Goal: Task Accomplishment & Management: Manage account settings

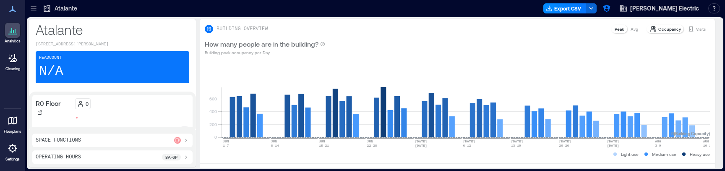
click at [401, 170] on div "Atalante 2 Avenue De Belle Fontaine, 35510 Cesson-Sévigné, France Headcount N/A…" at bounding box center [374, 93] width 699 height 153
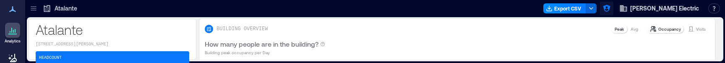
click at [610, 5] on icon "button" at bounding box center [606, 8] width 8 height 8
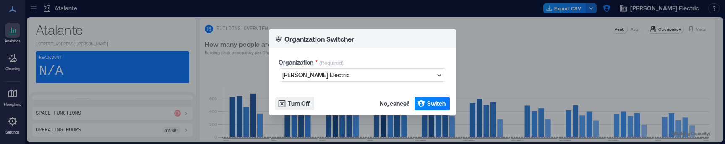
click at [298, 110] on footer "Turn Off No, cancel! Switch" at bounding box center [362, 103] width 188 height 23
click at [298, 104] on span "Turn Off" at bounding box center [299, 103] width 22 height 8
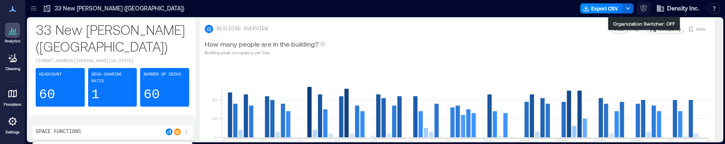
click at [641, 8] on icon "button" at bounding box center [643, 8] width 8 height 8
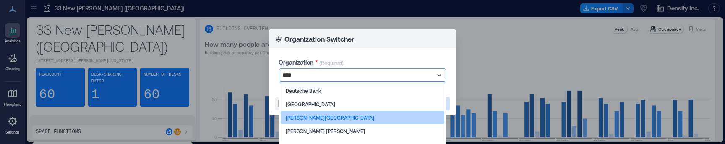
type input "*****"
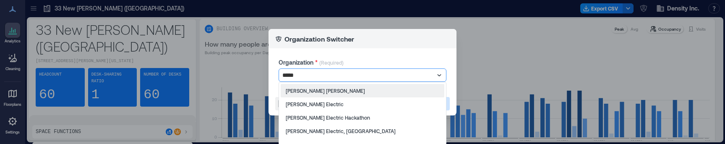
scroll to position [8, 0]
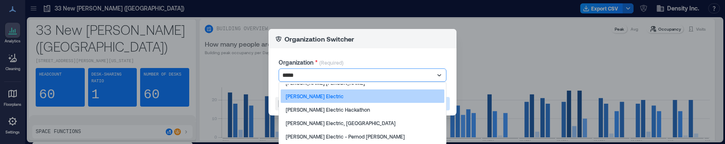
click at [364, 98] on div "[PERSON_NAME] Electric" at bounding box center [362, 95] width 164 height 13
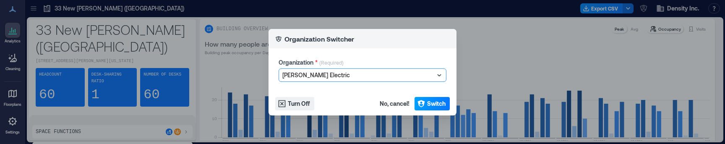
click at [432, 105] on span "Switch" at bounding box center [436, 103] width 18 height 8
